Goal: Obtain resource: Obtain resource

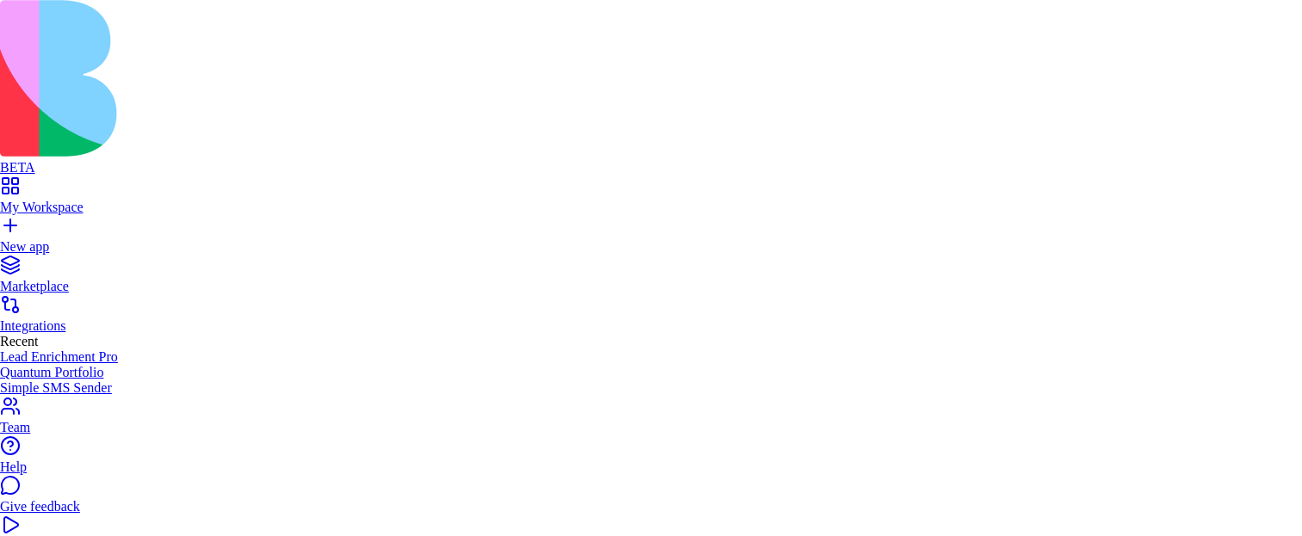
drag, startPoint x: 780, startPoint y: 340, endPoint x: 864, endPoint y: 335, distance: 84.5
